Goal: Task Accomplishment & Management: Manage account settings

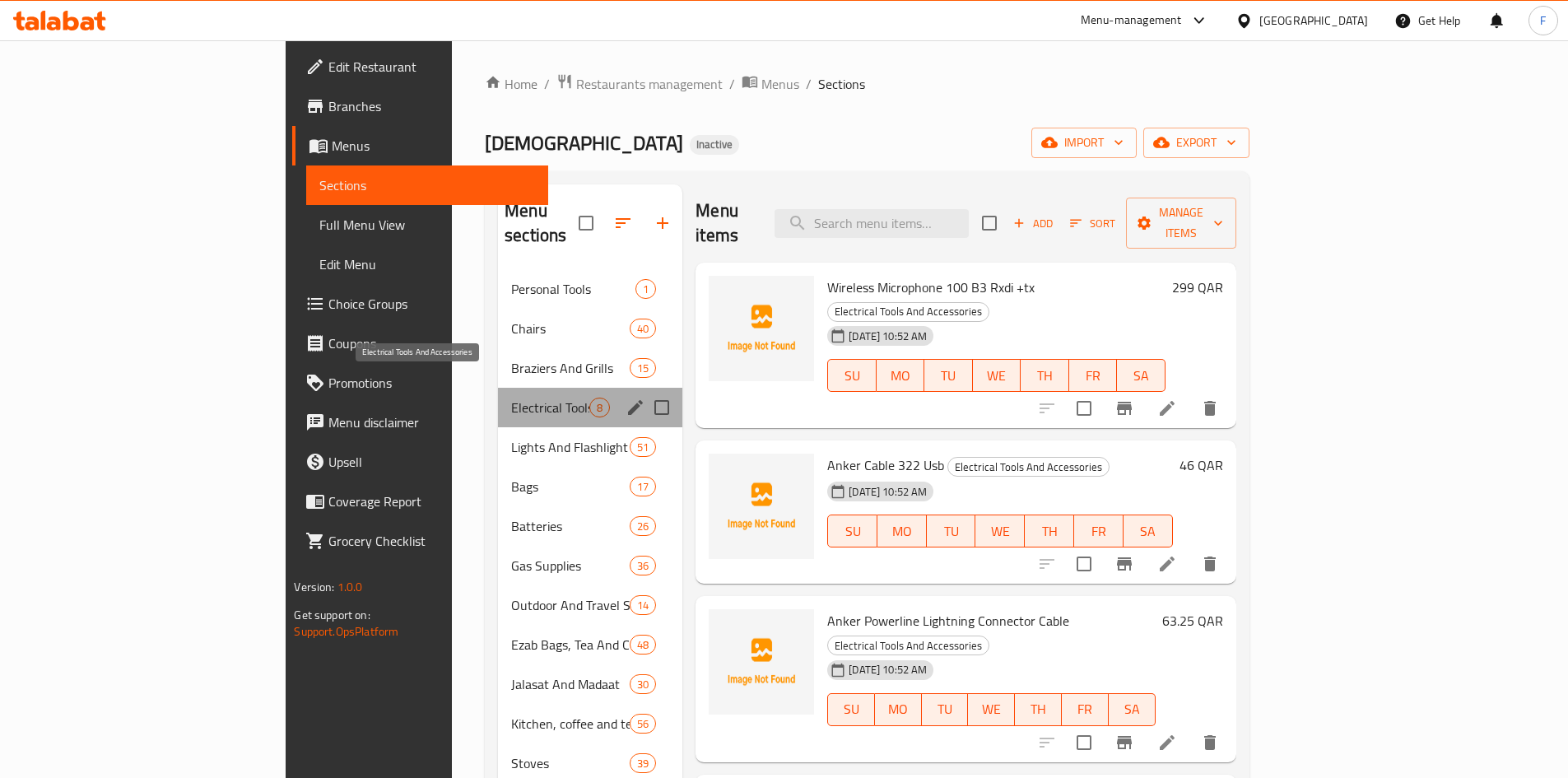
click at [511, 398] on span "Electrical Tools And Accessories" at bounding box center [550, 408] width 78 height 20
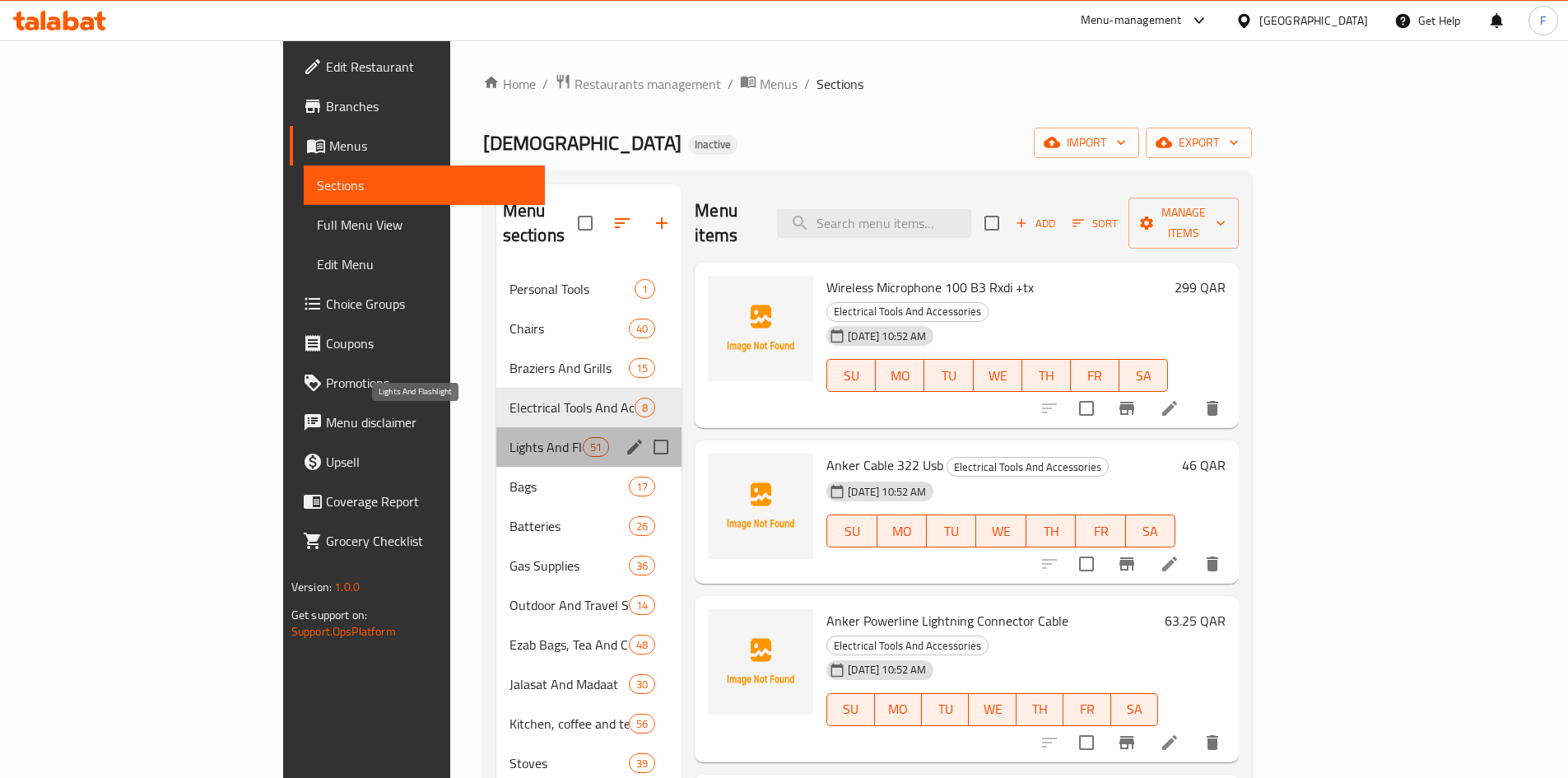
click at [509, 437] on span "Lights And Flashlight" at bounding box center [546, 447] width 73 height 20
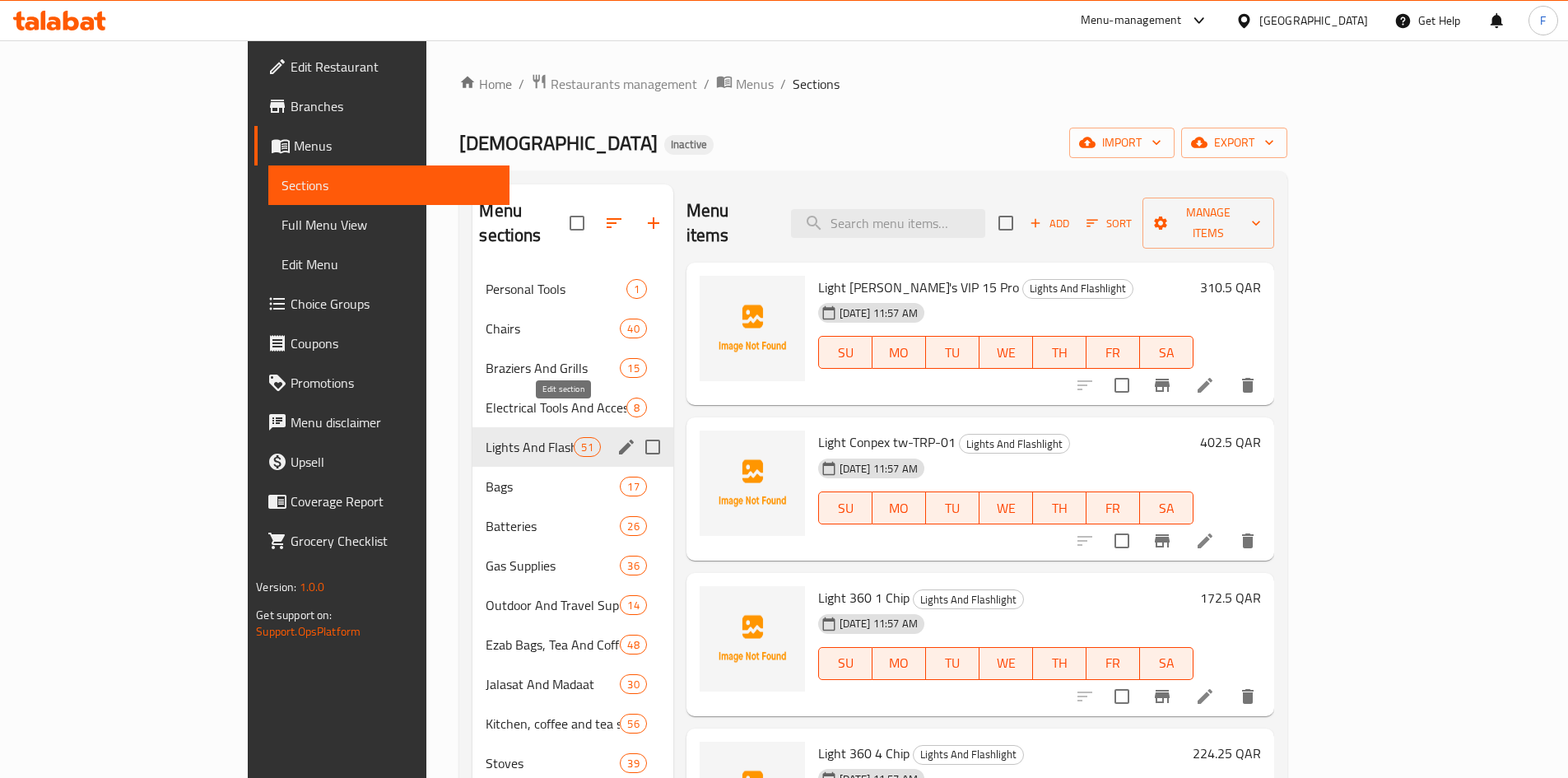
click at [616, 437] on icon "edit" at bounding box center [626, 447] width 20 height 20
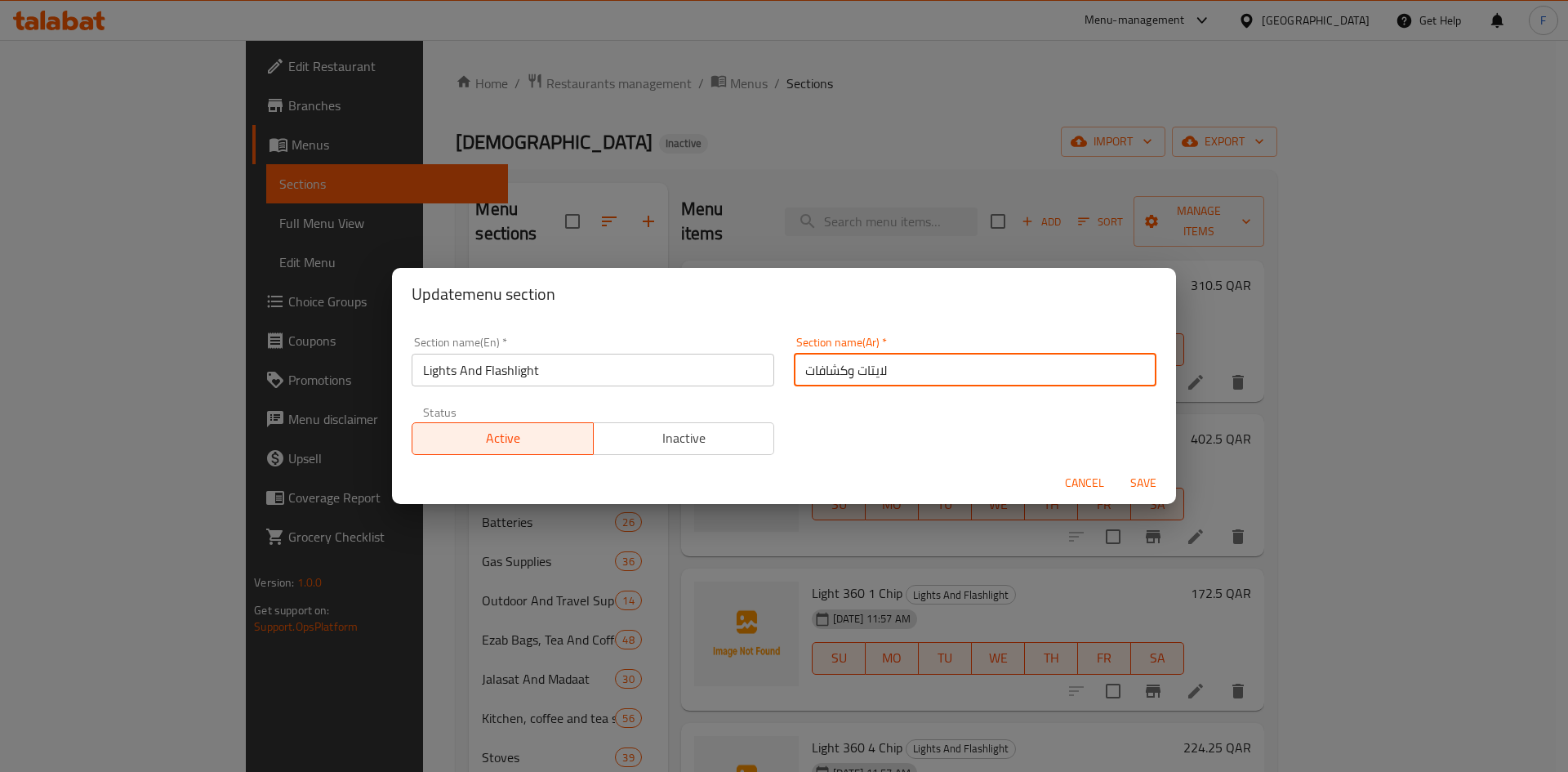
click at [859, 385] on input "لايتات وكشافات" at bounding box center [976, 369] width 362 height 32
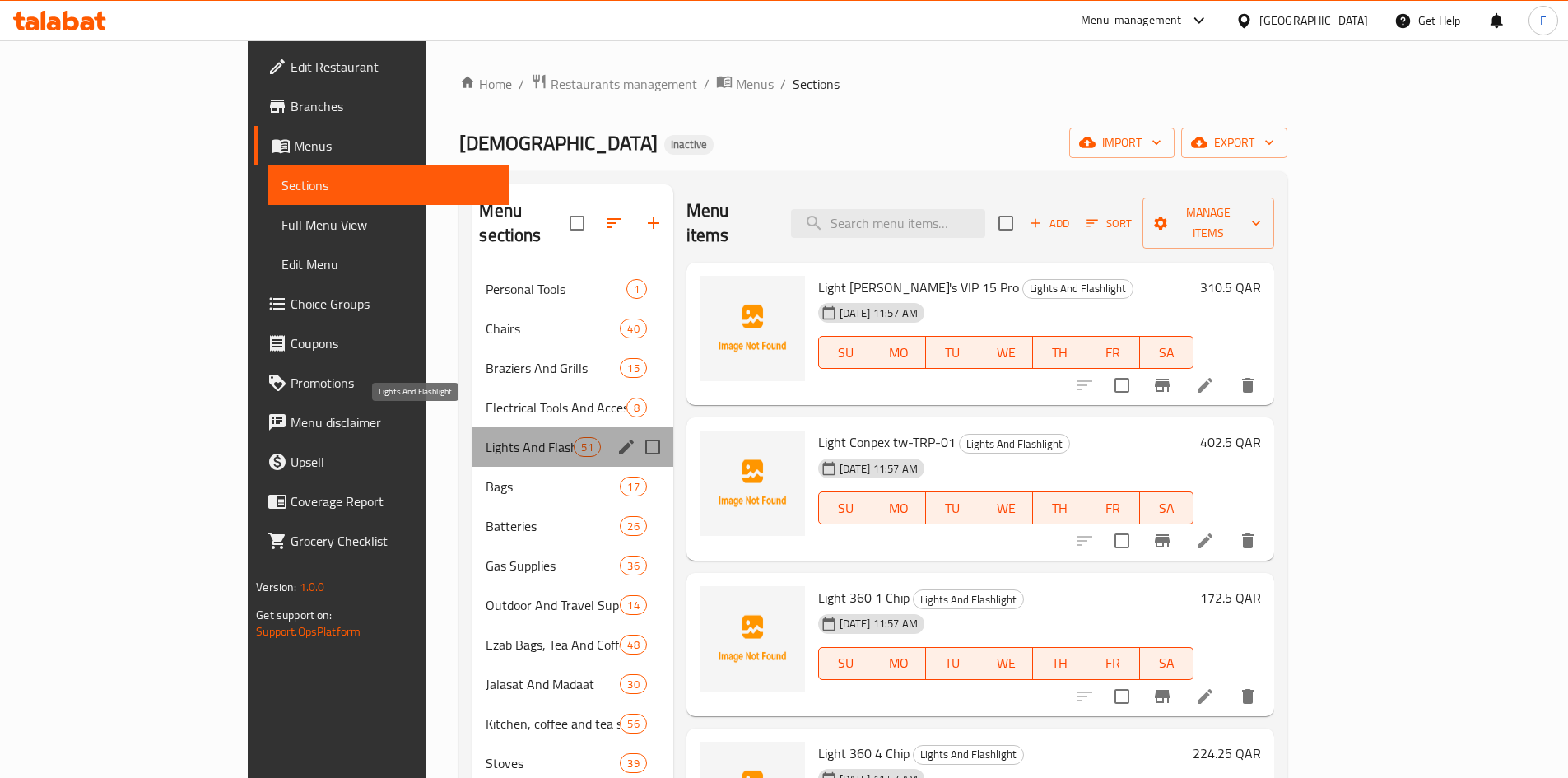
click at [485, 437] on span "Lights And Flashlight" at bounding box center [529, 447] width 88 height 20
